Goal: Information Seeking & Learning: Learn about a topic

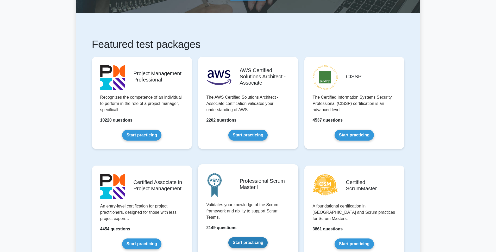
scroll to position [85, 0]
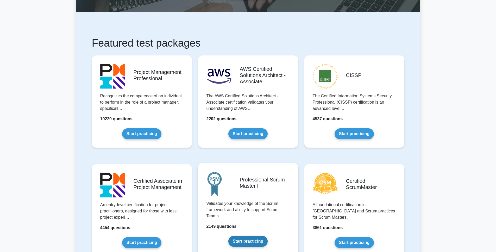
click at [248, 241] on link "Start practicing" at bounding box center [247, 241] width 39 height 11
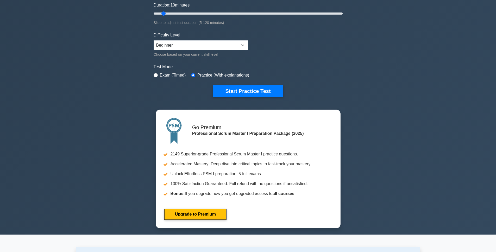
scroll to position [89, 0]
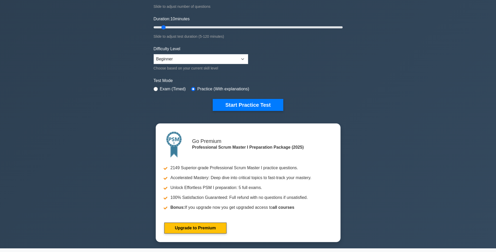
click at [418, 53] on div "Professional Scrum Master I Customize Your Next Practice Test Topics Scrum Fram…" at bounding box center [248, 87] width 496 height 321
click at [94, 88] on div "Professional Scrum Master I Customize Your Next Practice Test Topics Scrum Fram…" at bounding box center [248, 87] width 496 height 321
